Goal: Information Seeking & Learning: Learn about a topic

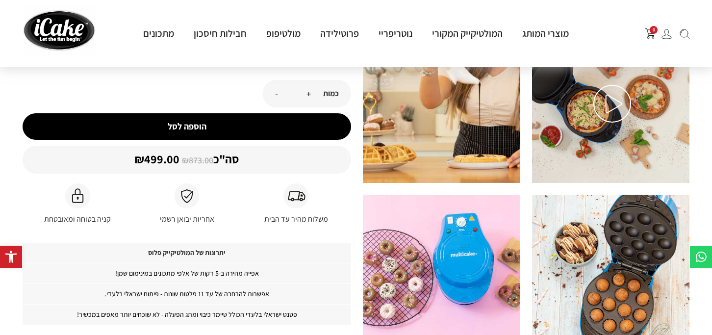
scroll to position [268, 0]
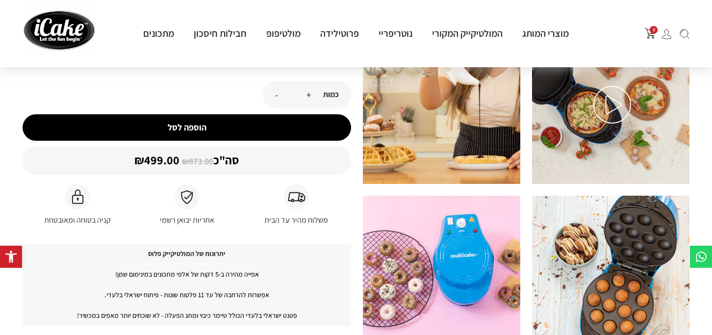
click at [603, 117] on img at bounding box center [612, 105] width 38 height 38
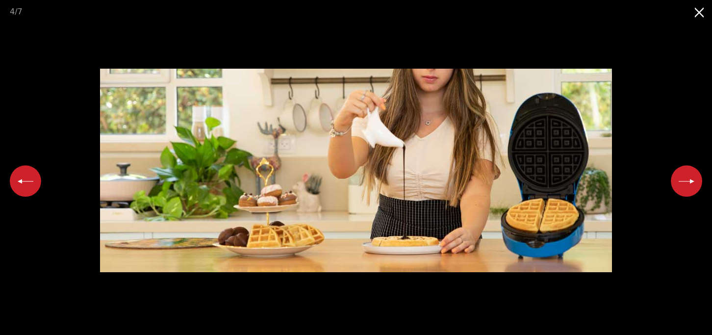
click at [701, 15] on button "Close gallery" at bounding box center [699, 11] width 25 height 23
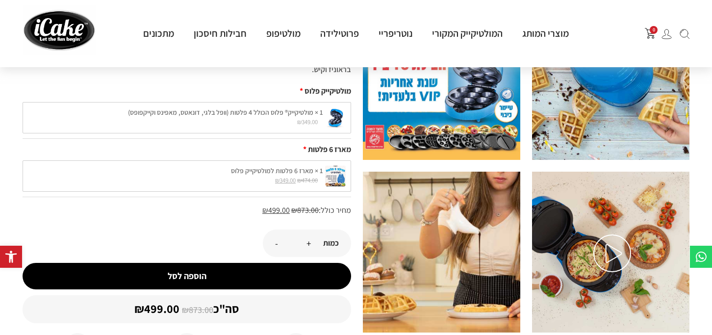
scroll to position [121, 0]
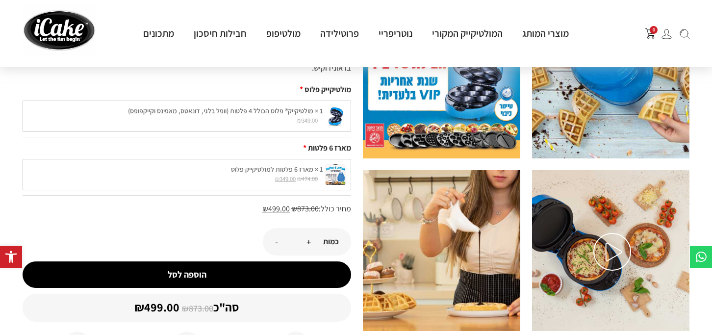
click at [344, 174] on div "1 × מארז 6 פלטות למולטיקייק פלוס ₪ 474.00 המחיר המקורי היה: ₪474.00. ₪ 349.00 ה…" at bounding box center [187, 174] width 328 height 31
click at [278, 174] on div "1 × מארז 6 פלטות למולטיקייק פלוס ₪ 474.00 המחיר המקורי היה: ₪474.00. ₪ 349.00 ה…" at bounding box center [187, 174] width 328 height 31
click at [281, 170] on div "1 × מארז 6 פלטות למולטיקייק פלוס ₪ 474.00 המחיר המקורי היה: ₪474.00. ₪ 349.00 ה…" at bounding box center [187, 174] width 328 height 31
drag, startPoint x: 281, startPoint y: 170, endPoint x: 298, endPoint y: 172, distance: 16.7
click at [298, 172] on div "1 × מארז 6 פלטות למולטיקייק פלוס ₪ 474.00 המחיר המקורי היה: ₪474.00. ₪ 349.00 ה…" at bounding box center [187, 174] width 328 height 31
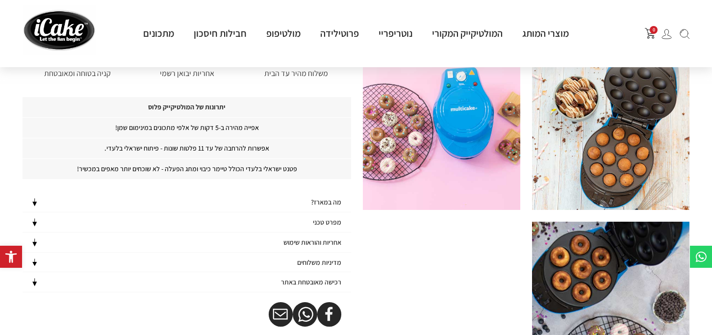
scroll to position [415, 0]
click at [306, 223] on div "מפרט טכני" at bounding box center [187, 222] width 328 height 20
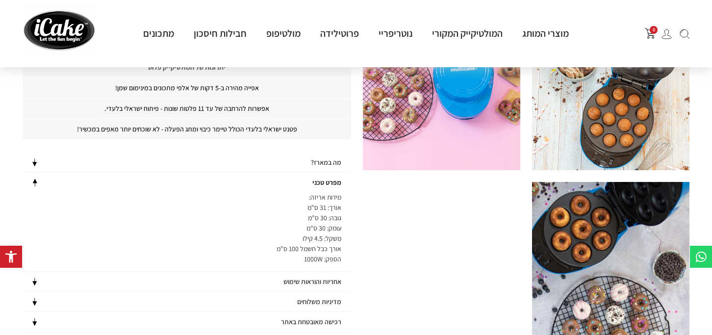
scroll to position [366, 0]
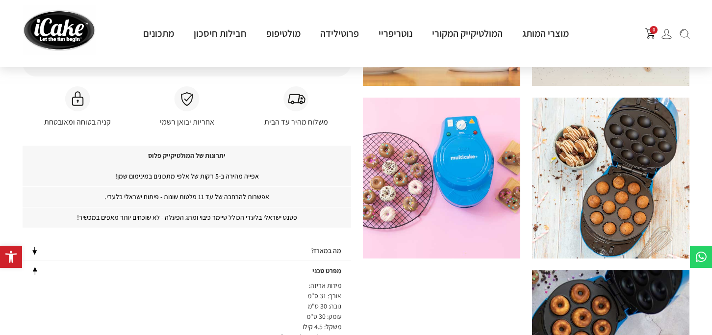
click at [322, 248] on h4 "מה במארז?" at bounding box center [326, 251] width 30 height 8
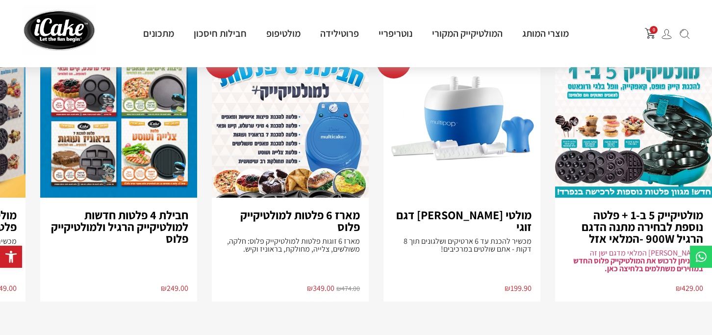
scroll to position [931, 0]
